Goal: Task Accomplishment & Management: Use online tool/utility

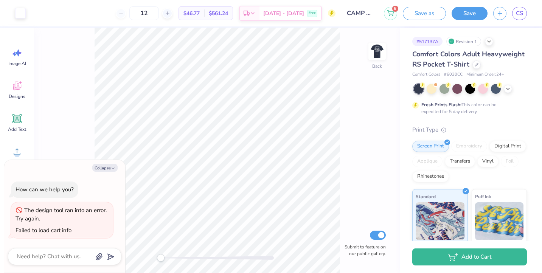
drag, startPoint x: 173, startPoint y: 259, endPoint x: 160, endPoint y: 259, distance: 12.9
click at [160, 259] on div "Accessibility label" at bounding box center [161, 258] width 8 height 8
click at [380, 59] on img at bounding box center [377, 51] width 30 height 30
click at [380, 59] on img at bounding box center [377, 51] width 15 height 15
type textarea "x"
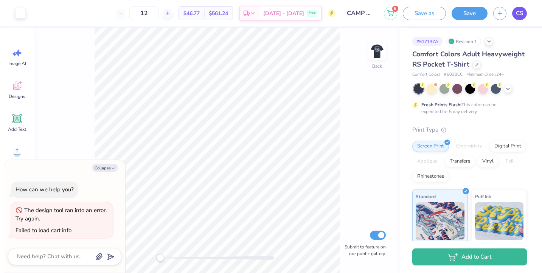
click at [523, 9] on link "CS" at bounding box center [519, 13] width 15 height 13
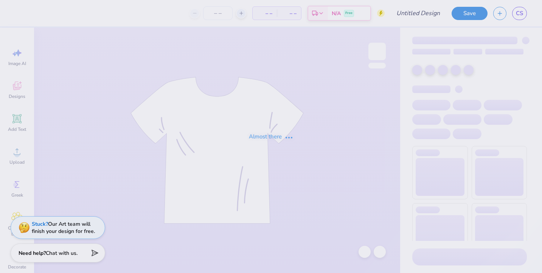
type input "CAMP HOBE PIKE"
type input "12"
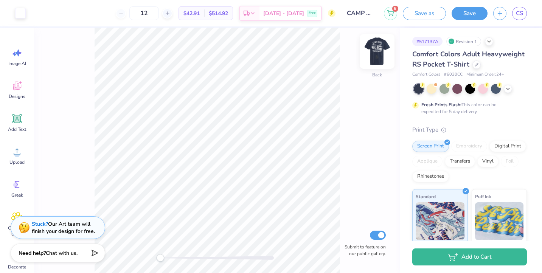
click at [380, 57] on img at bounding box center [377, 51] width 30 height 30
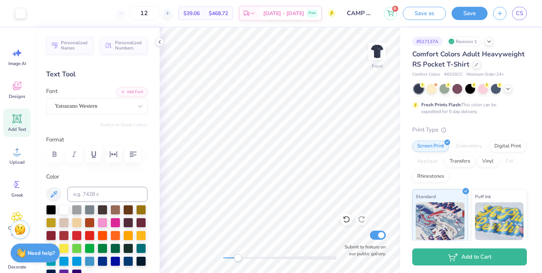
drag, startPoint x: 224, startPoint y: 259, endPoint x: 241, endPoint y: 259, distance: 17.4
click at [241, 259] on div "Accessibility label" at bounding box center [238, 258] width 8 height 8
drag, startPoint x: 241, startPoint y: 257, endPoint x: 228, endPoint y: 257, distance: 13.2
click at [228, 257] on div "Accessibility label" at bounding box center [228, 258] width 8 height 8
click at [217, 260] on div "Front Submit to feature on our public gallery." at bounding box center [280, 150] width 241 height 245
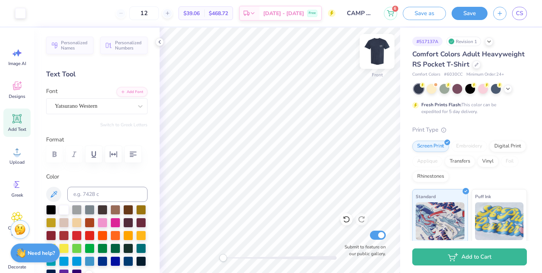
click at [371, 60] on img at bounding box center [377, 51] width 30 height 30
click at [371, 59] on img at bounding box center [377, 51] width 15 height 15
click at [159, 40] on icon at bounding box center [160, 42] width 6 height 6
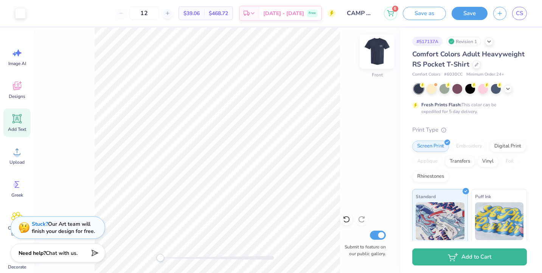
click at [377, 53] on img at bounding box center [377, 51] width 30 height 30
click at [377, 47] on img at bounding box center [377, 51] width 30 height 30
click at [377, 48] on img at bounding box center [377, 51] width 30 height 30
click at [461, 17] on button "Save" at bounding box center [470, 12] width 36 height 13
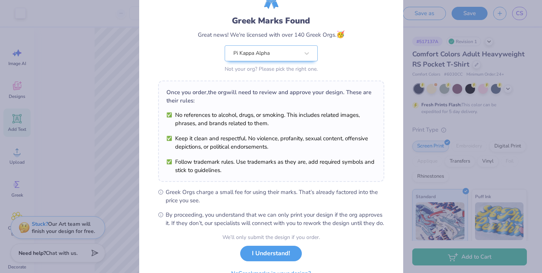
scroll to position [81, 0]
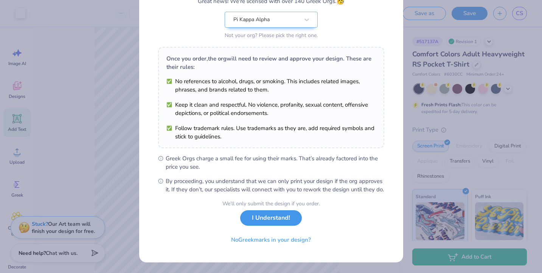
click at [259, 220] on button "I Understand!" at bounding box center [271, 218] width 62 height 16
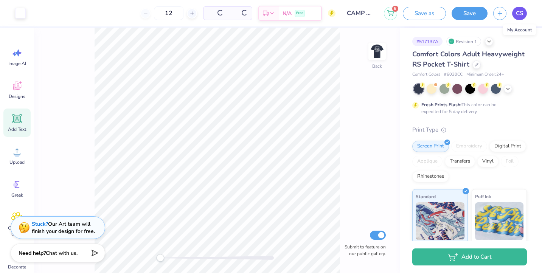
click at [516, 16] on span "CS" at bounding box center [519, 13] width 7 height 9
